Goal: Information Seeking & Learning: Check status

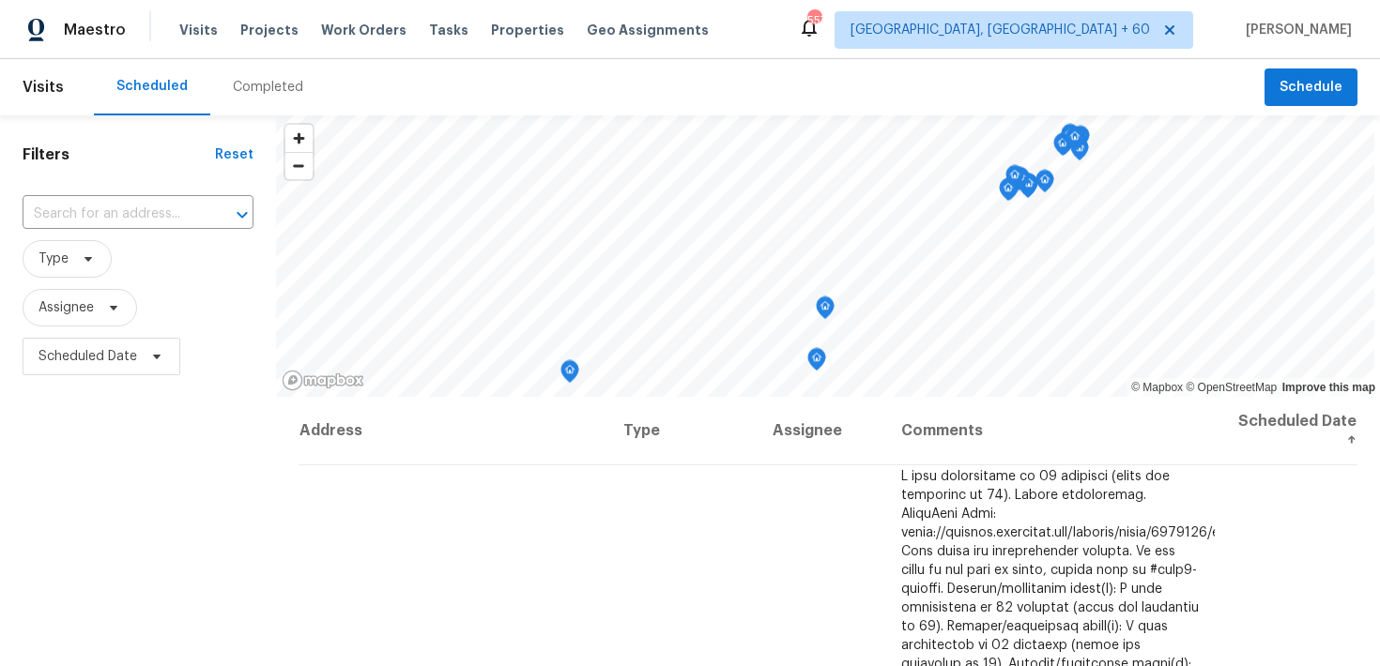
click at [252, 87] on div "Completed" at bounding box center [268, 87] width 70 height 19
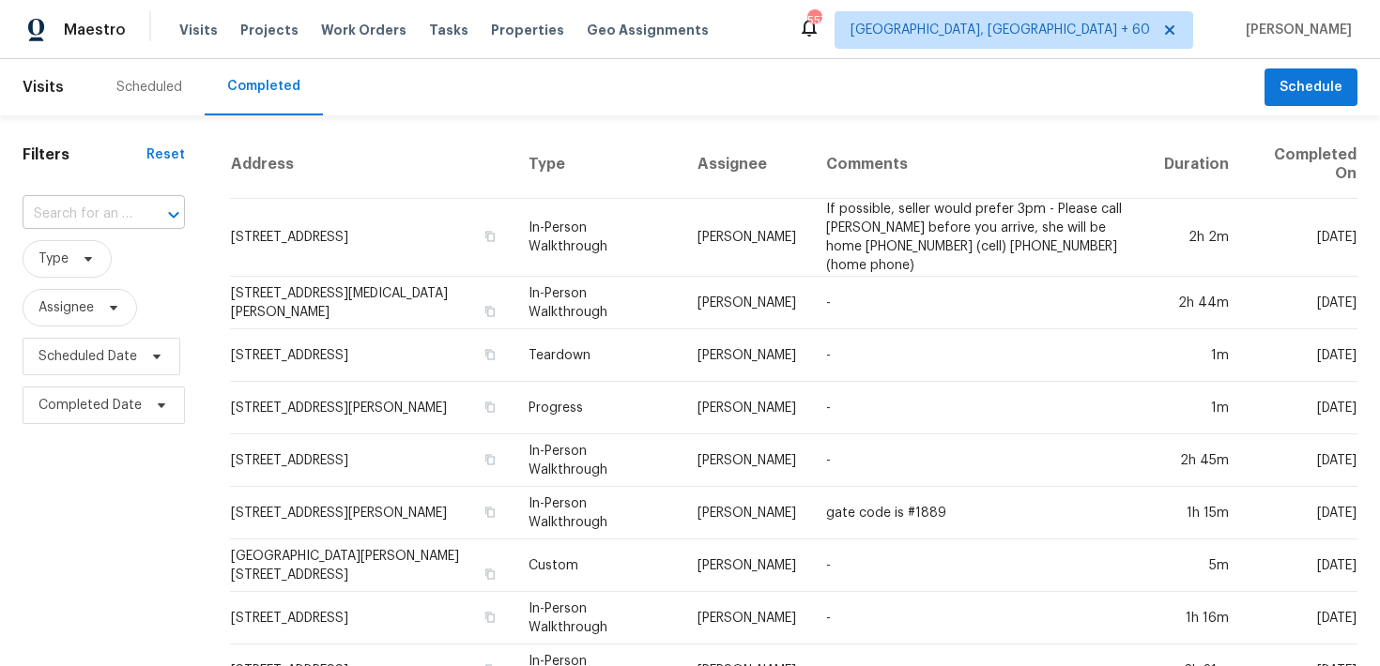
click at [90, 222] on input "text" at bounding box center [78, 214] width 110 height 29
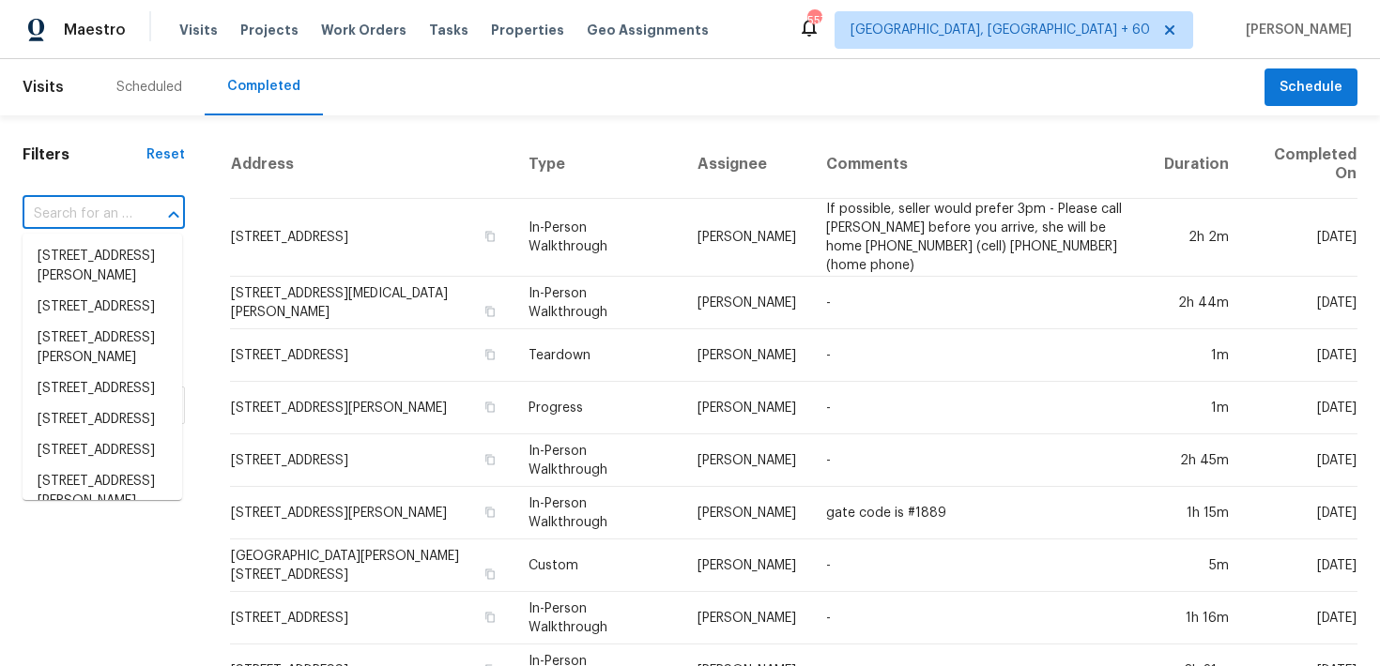
paste input "[STREET_ADDRESS]"
type input "[STREET_ADDRESS]"
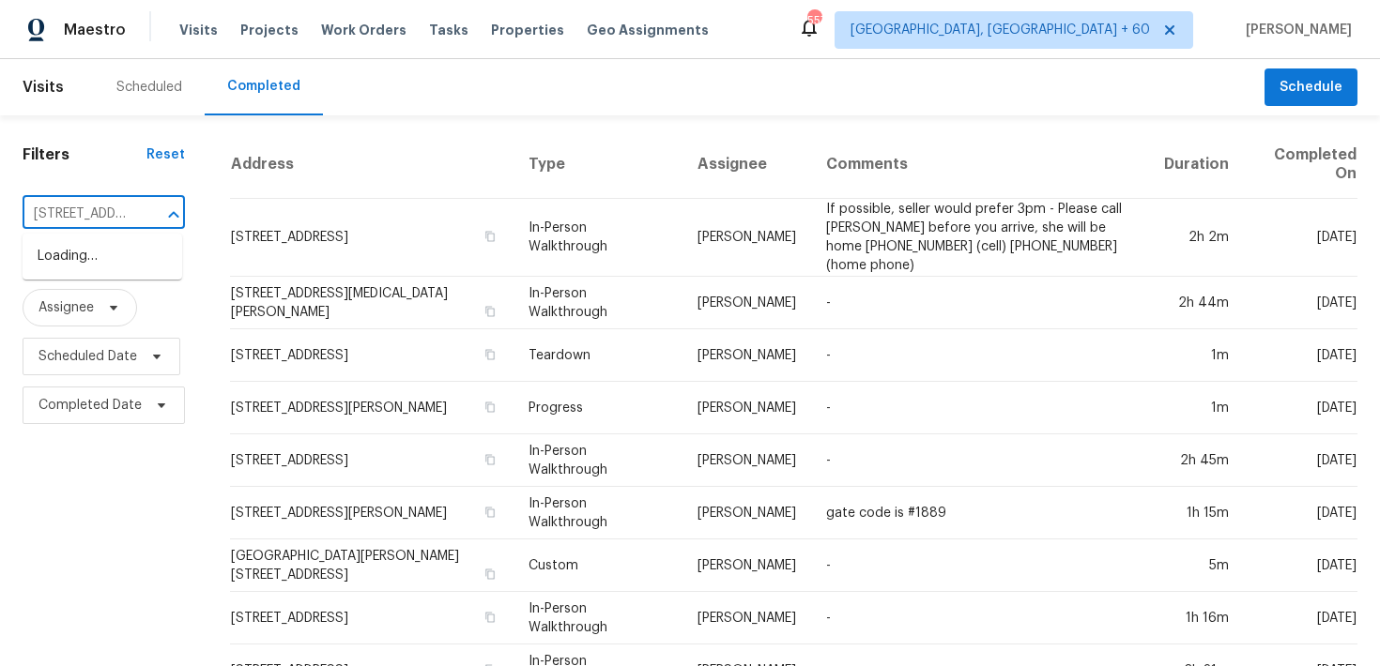
scroll to position [0, 169]
click at [86, 268] on li "[STREET_ADDRESS]" at bounding box center [103, 256] width 160 height 31
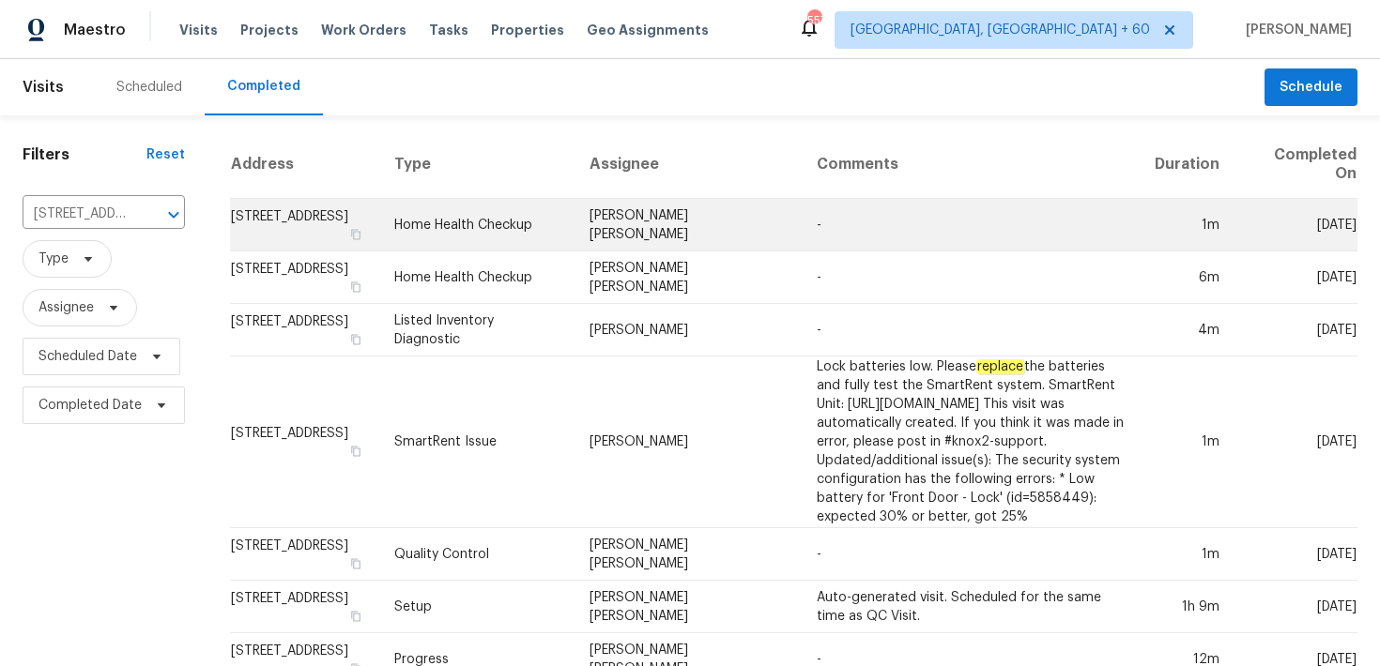
click at [507, 231] on td "Home Health Checkup" at bounding box center [476, 225] width 195 height 53
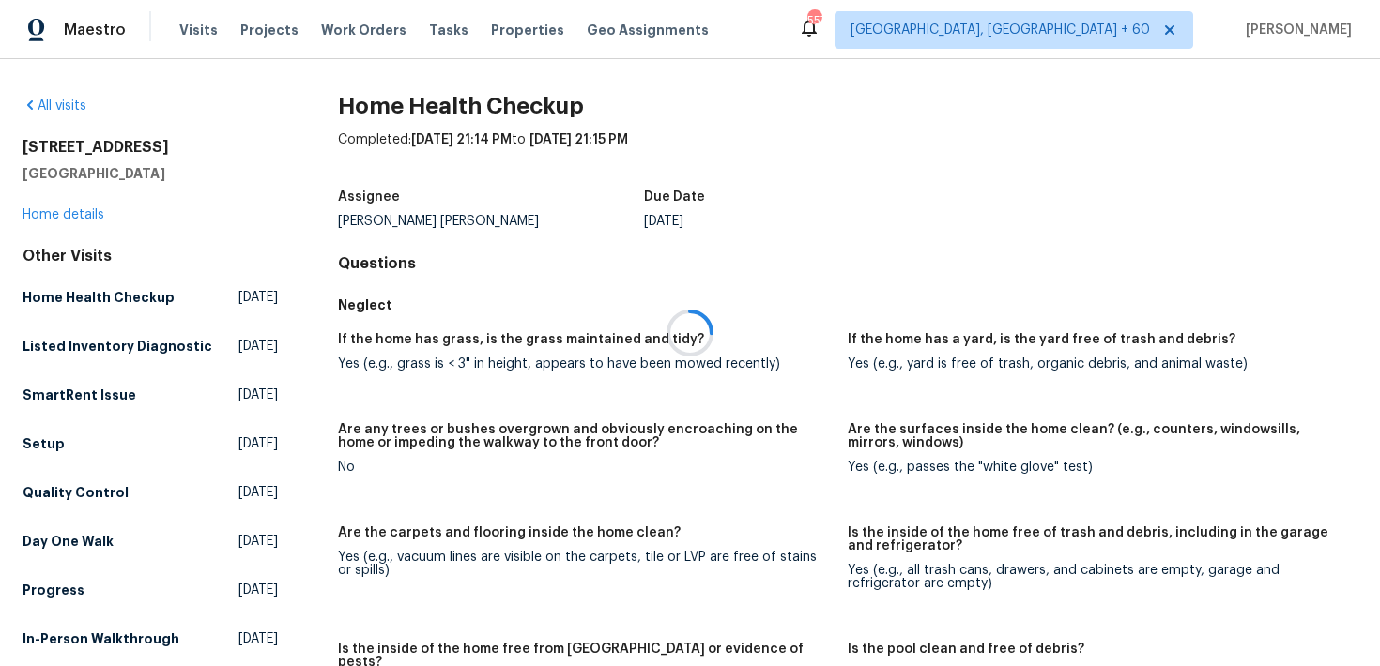
click at [64, 209] on div at bounding box center [690, 333] width 1380 height 666
click at [45, 218] on div at bounding box center [690, 333] width 1380 height 666
click at [56, 214] on link "Home details" at bounding box center [64, 214] width 82 height 13
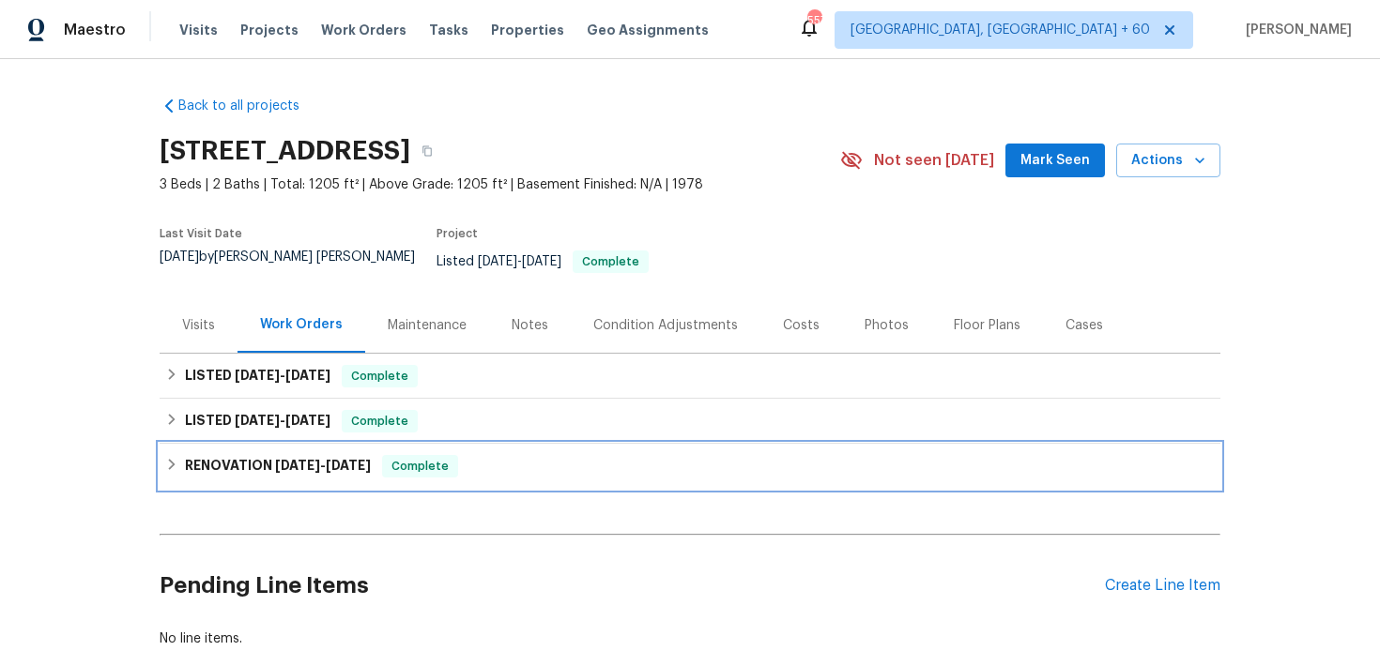
click at [506, 455] on div "RENOVATION [DATE] - [DATE] Complete" at bounding box center [689, 466] width 1049 height 23
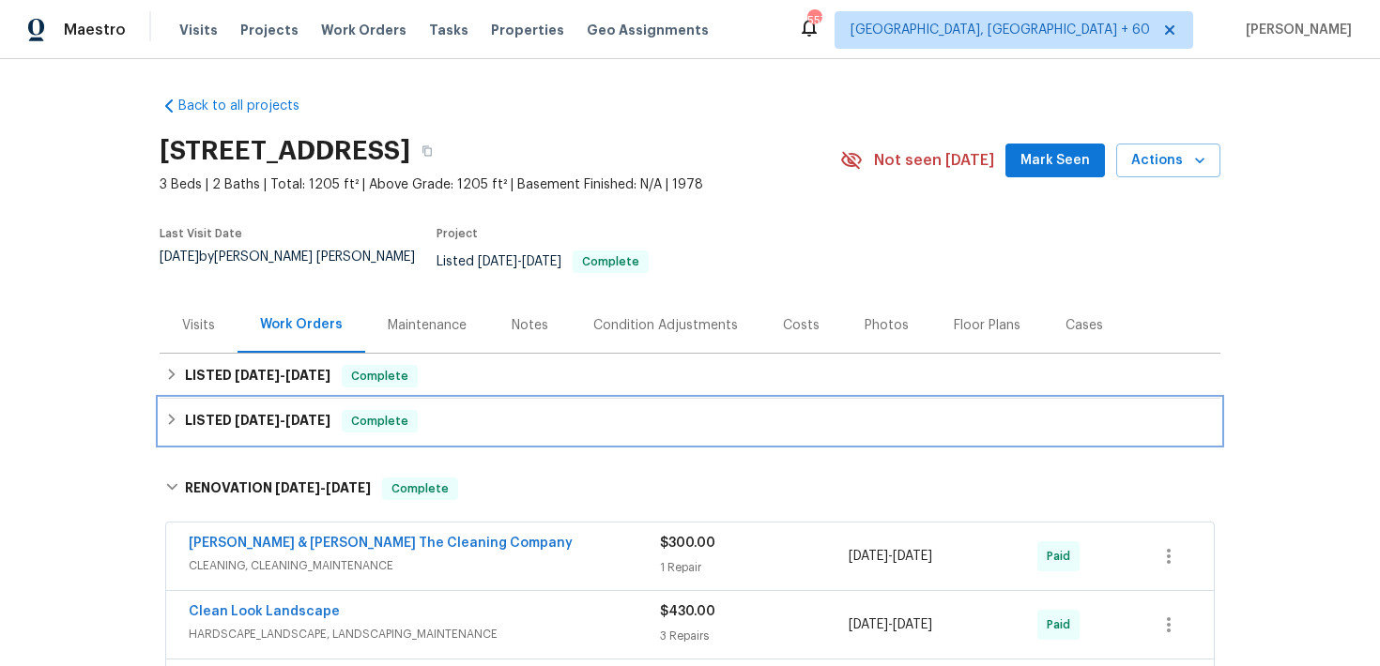
click at [522, 410] on div "LISTED [DATE] - [DATE] Complete" at bounding box center [689, 421] width 1049 height 23
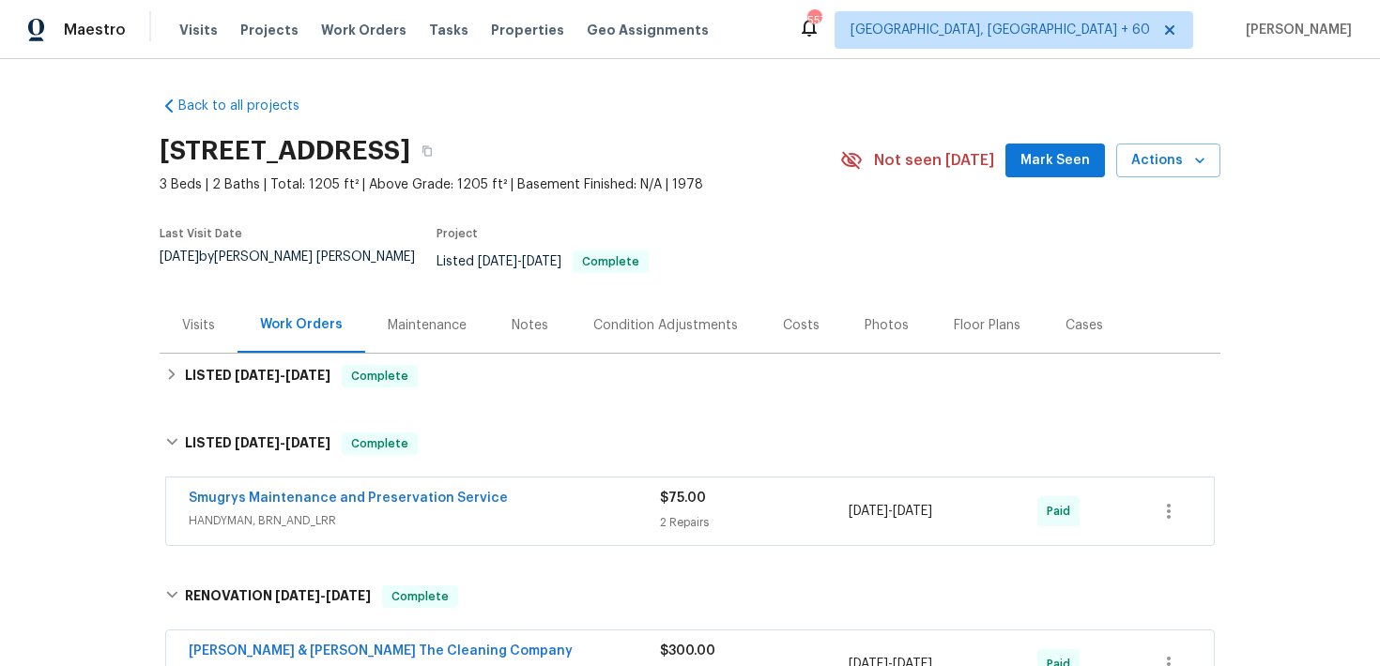
click at [665, 496] on div "$75.00 2 Repairs" at bounding box center [754, 511] width 189 height 45
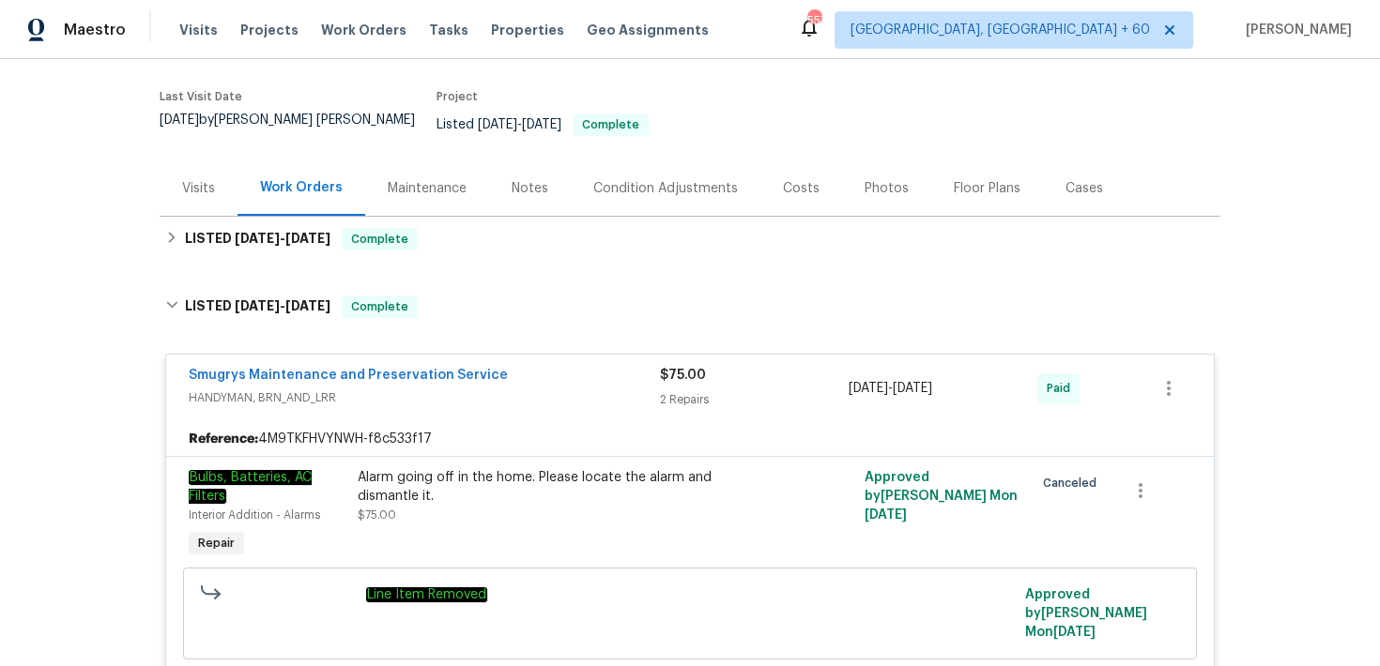
scroll to position [88, 0]
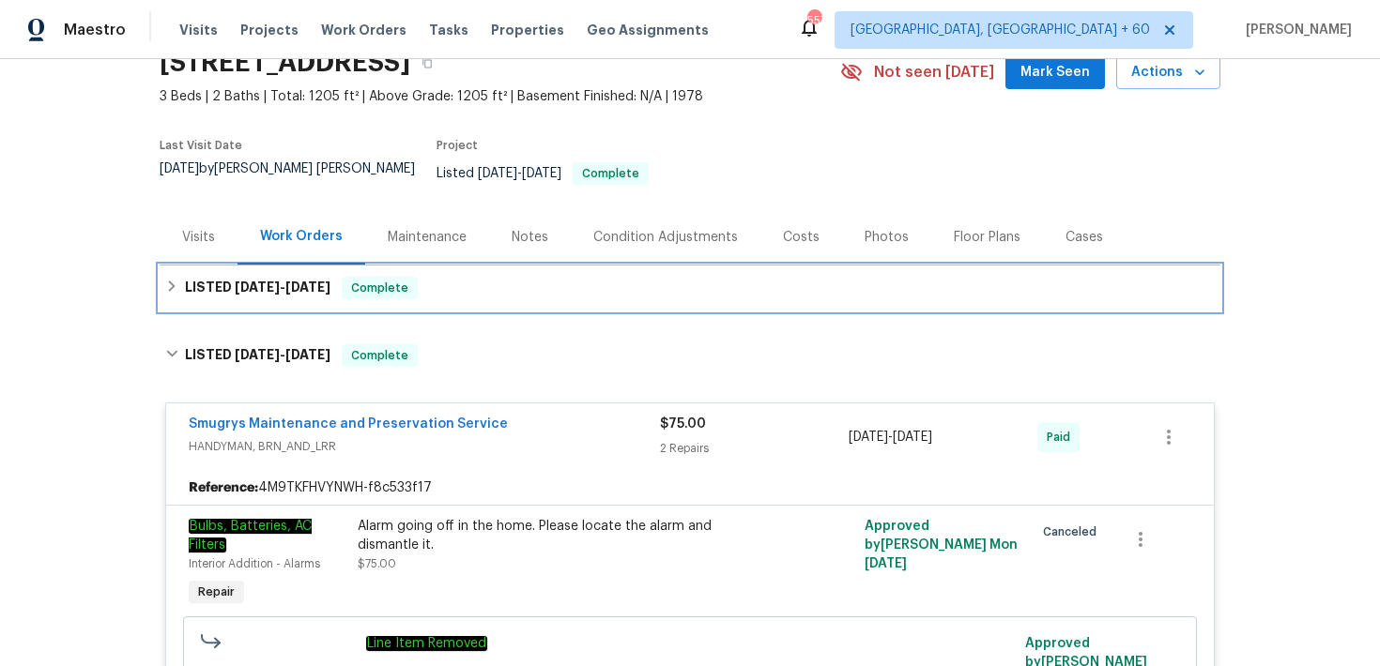
click at [510, 266] on div "LISTED [DATE] - [DATE] Complete" at bounding box center [690, 288] width 1061 height 45
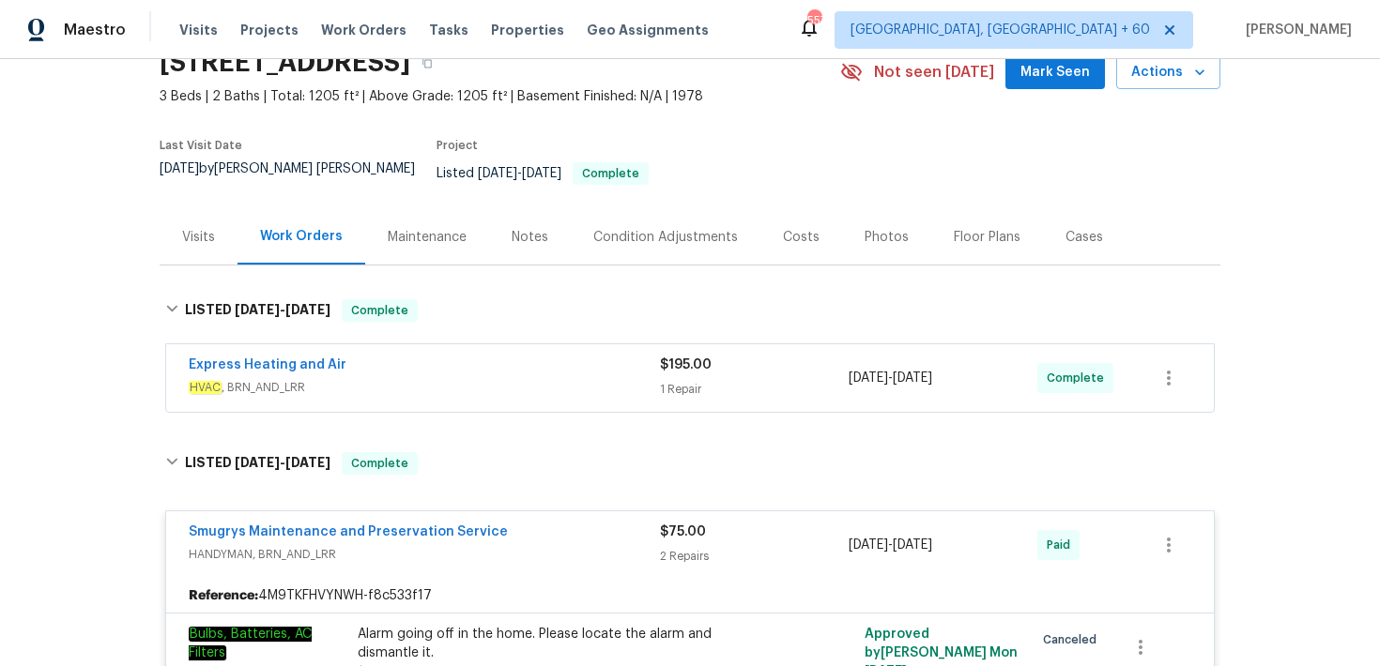
click at [676, 382] on div "1 Repair" at bounding box center [754, 389] width 189 height 19
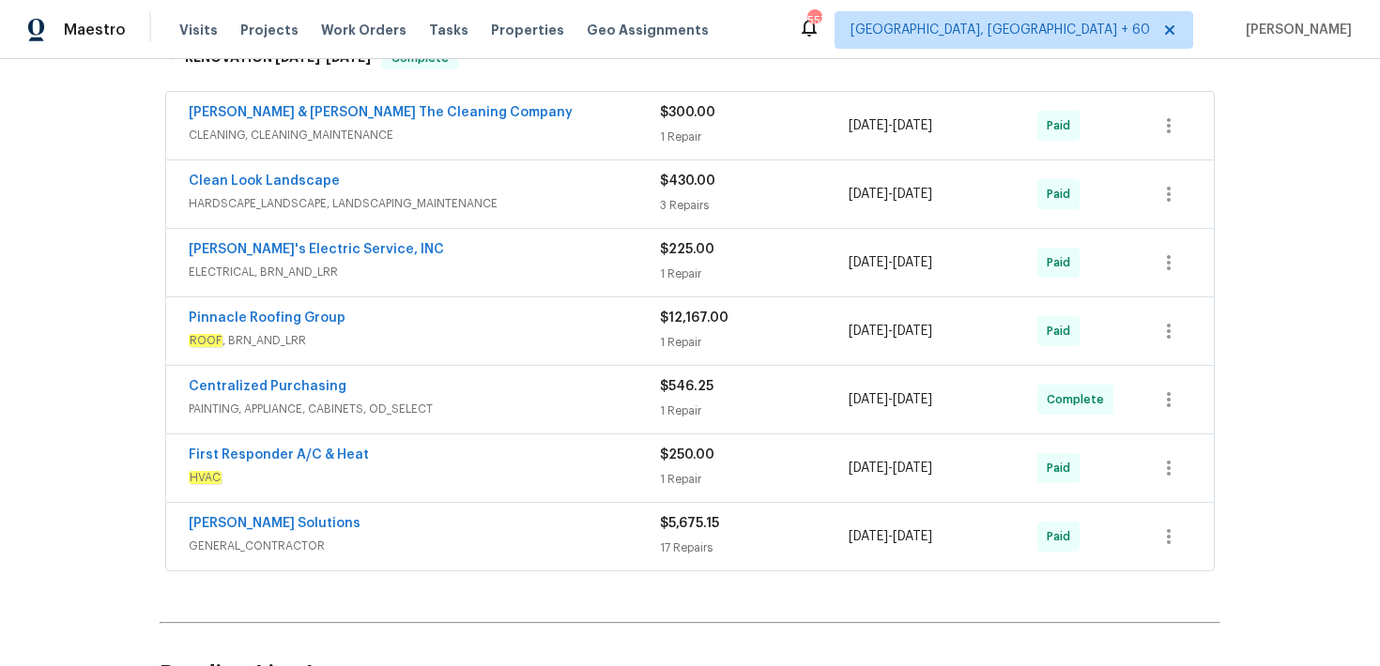
scroll to position [1361, 0]
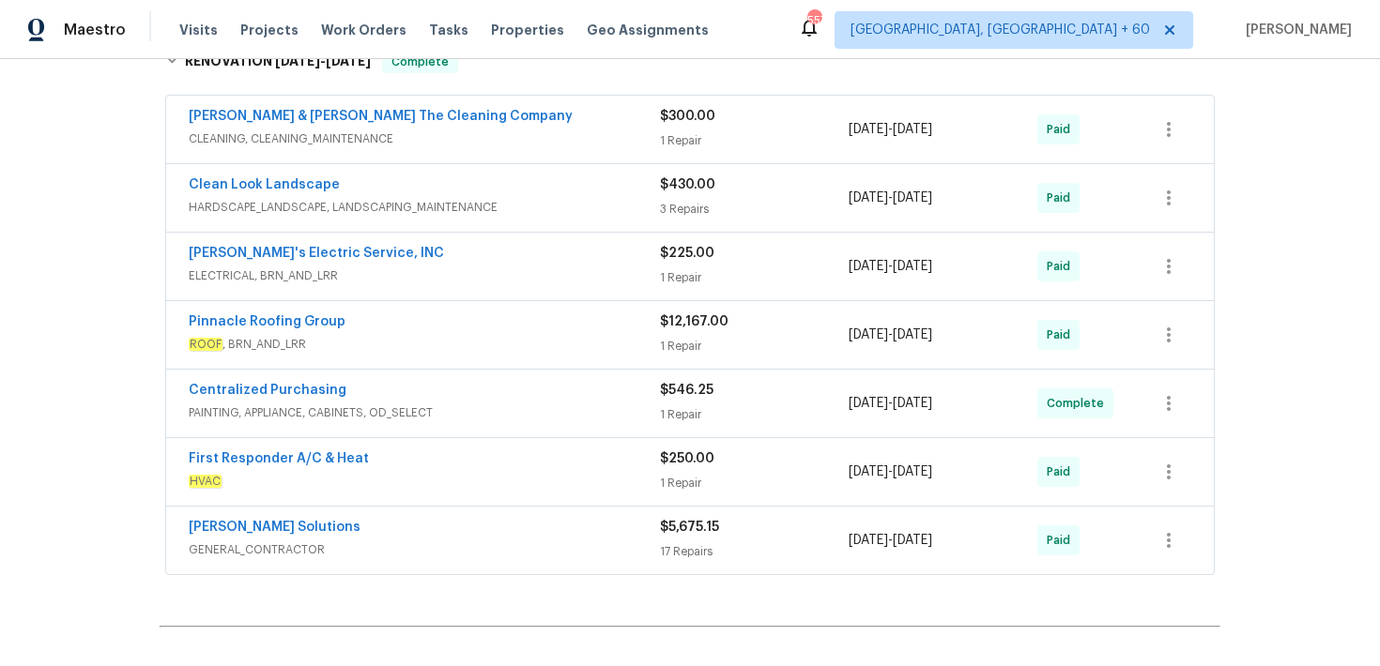
click at [693, 543] on div "17 Repairs" at bounding box center [754, 552] width 189 height 19
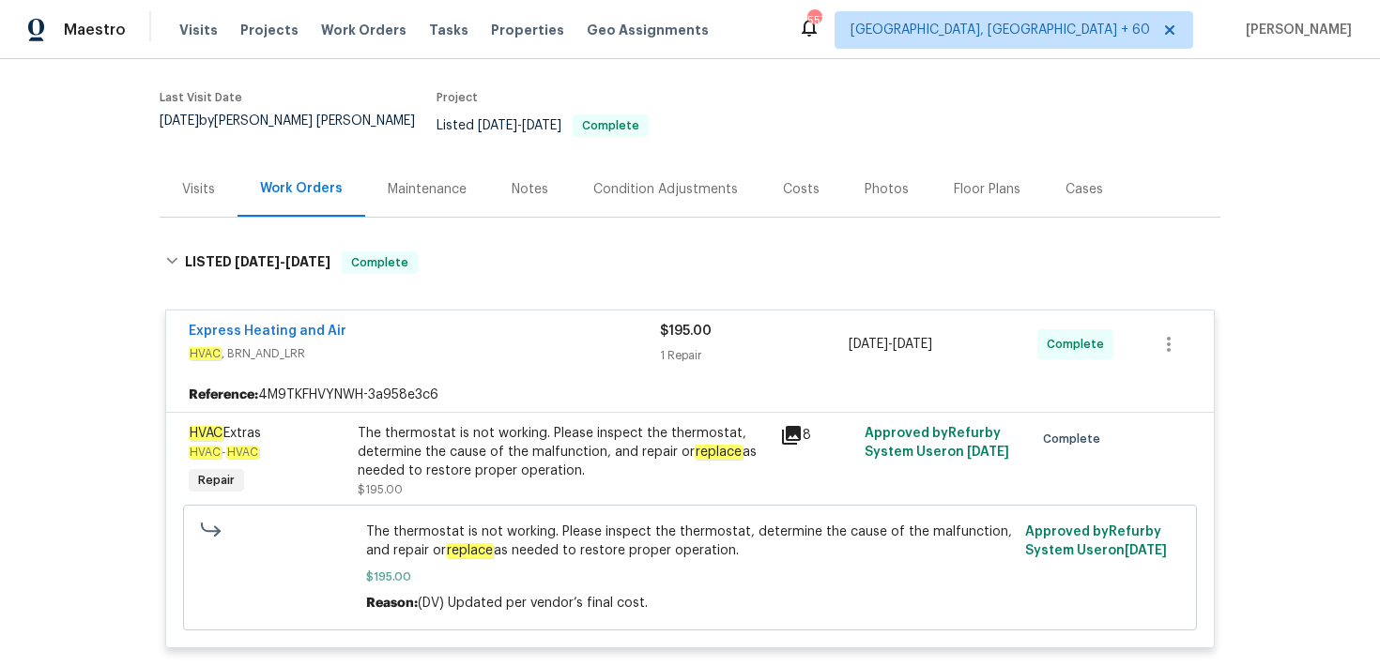
scroll to position [0, 0]
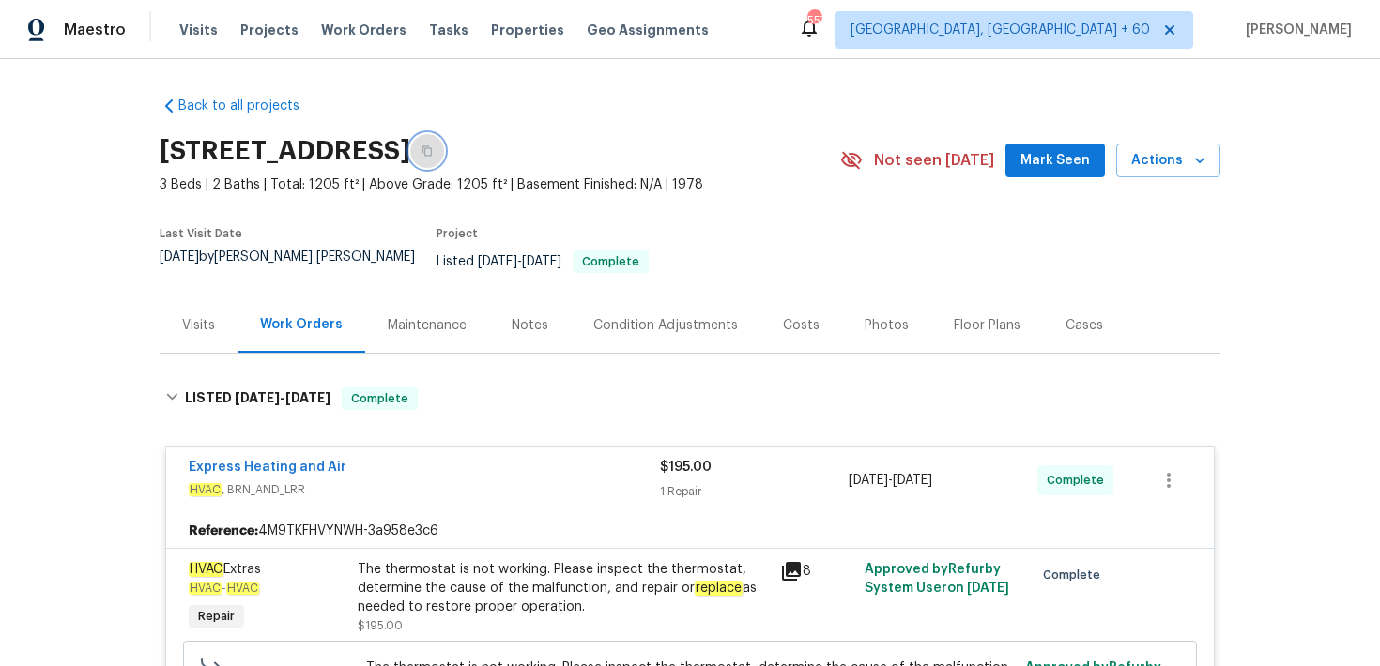
click at [433, 148] on icon "button" at bounding box center [426, 150] width 11 height 11
